Goal: Task Accomplishment & Management: Use online tool/utility

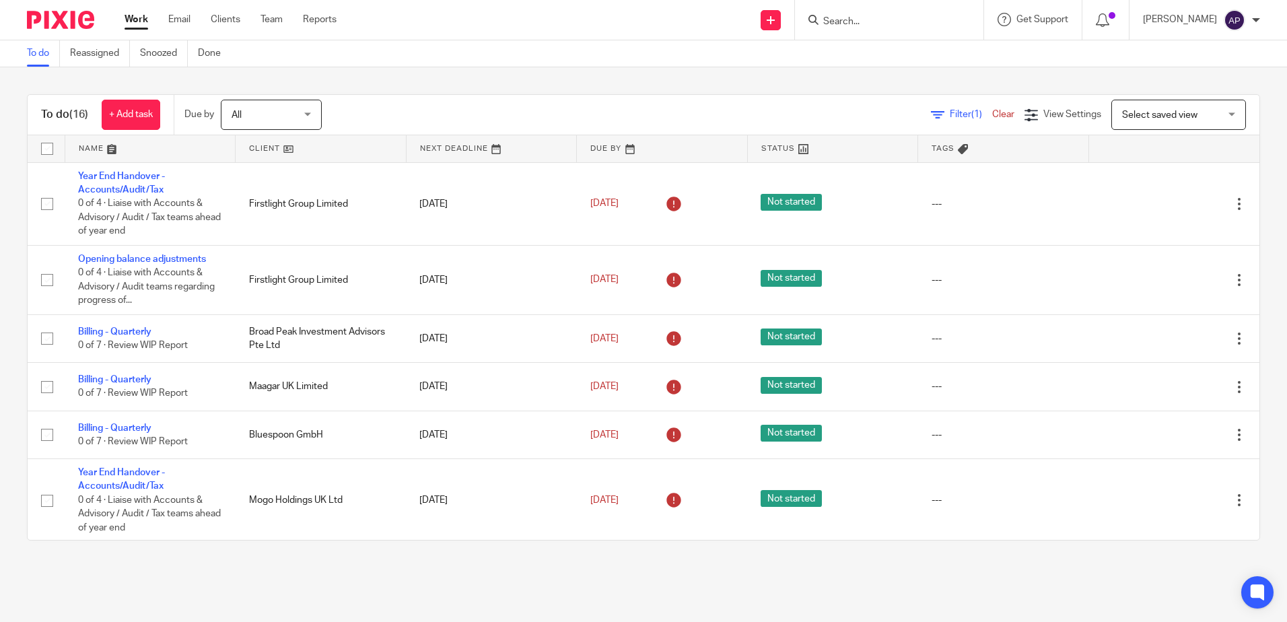
scroll to position [232, 0]
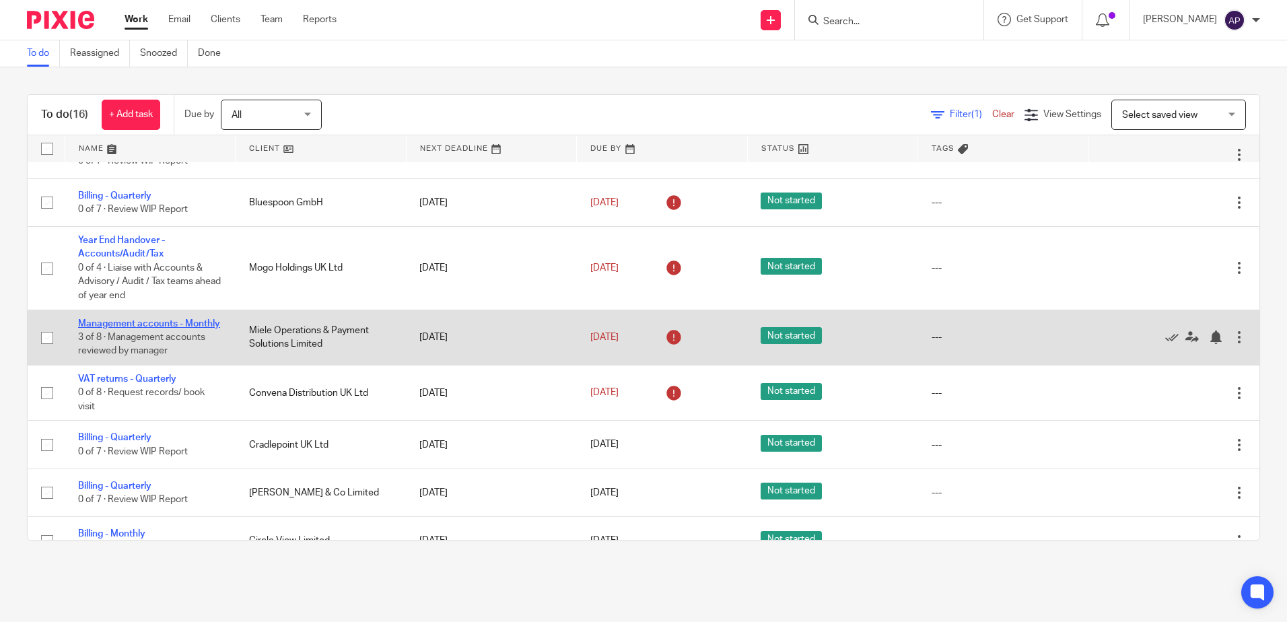
click at [103, 322] on link "Management accounts - Monthly" at bounding box center [149, 323] width 142 height 9
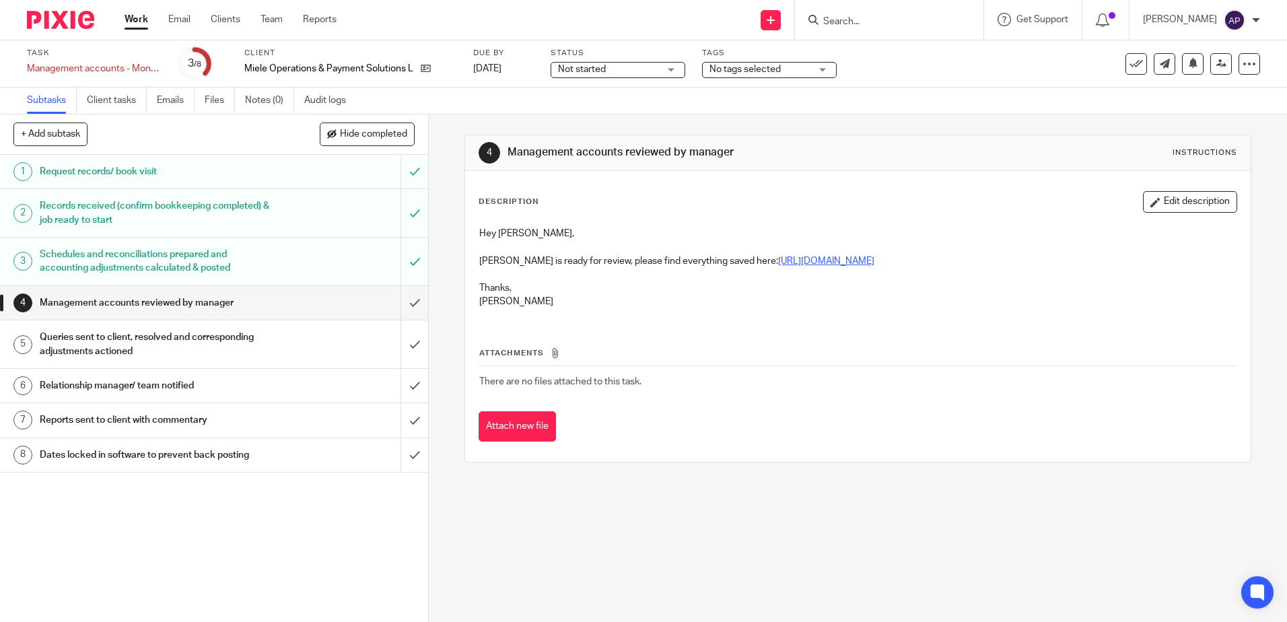
click at [829, 260] on link "https://cloudimanage.com/work/link/f/LLP!10155142" at bounding box center [826, 260] width 96 height 9
